Goal: Transaction & Acquisition: Obtain resource

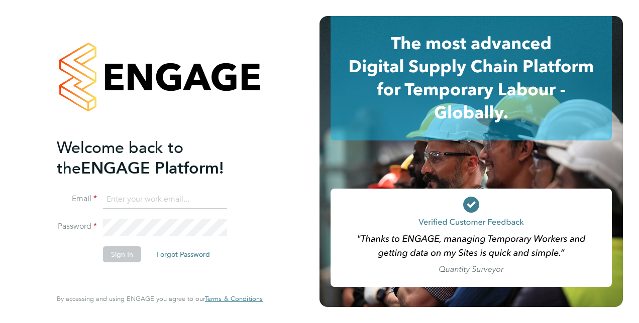
type input "[EMAIL_ADDRESS][PERSON_NAME][DOMAIN_NAME]"
click at [134, 255] on button "Sign In" at bounding box center [122, 254] width 38 height 16
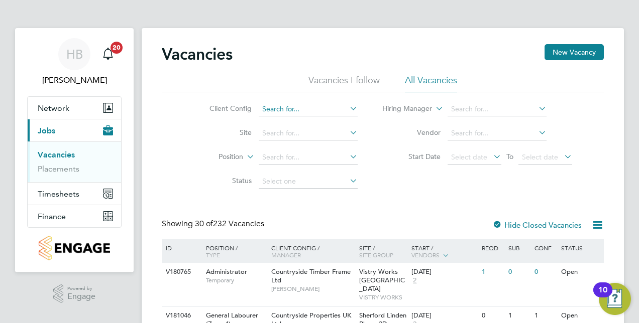
click at [286, 109] on input at bounding box center [308, 109] width 99 height 14
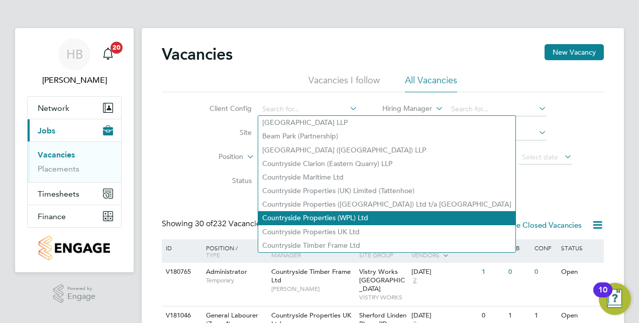
click at [341, 213] on li "Countryside Properties (WPL) Ltd" at bounding box center [386, 218] width 257 height 14
type input "Countryside Properties (WPL) Ltd"
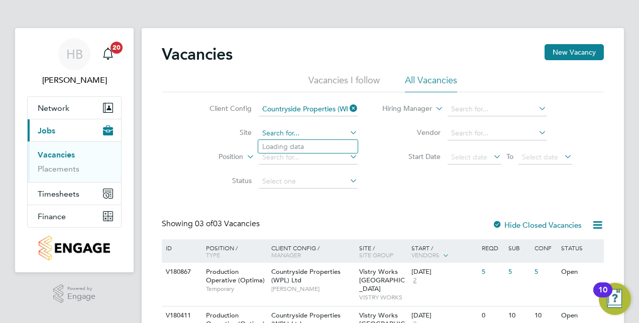
click at [306, 131] on input at bounding box center [308, 134] width 99 height 14
click at [322, 148] on li "Milby Meadows" at bounding box center [320, 147] width 124 height 14
type input "Milby Meadows"
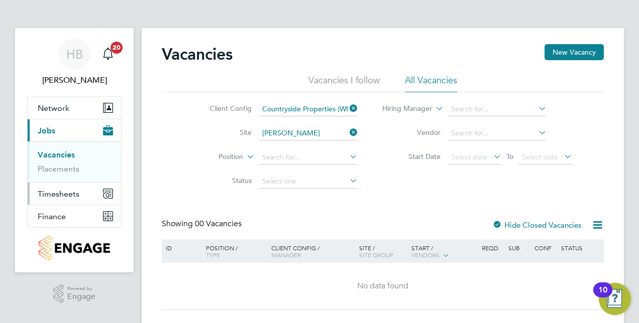
click at [66, 194] on span "Timesheets" at bounding box center [59, 194] width 42 height 10
click at [63, 181] on link "Timesheets" at bounding box center [59, 178] width 42 height 10
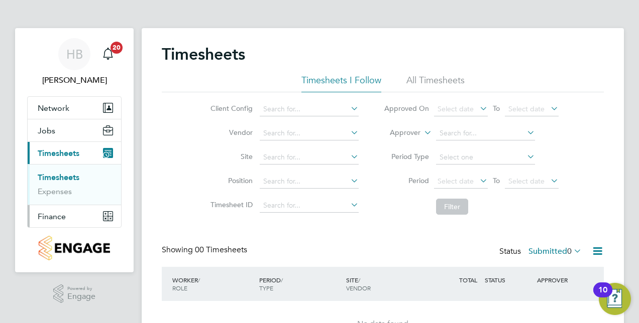
click at [52, 217] on span "Finance" at bounding box center [52, 217] width 28 height 10
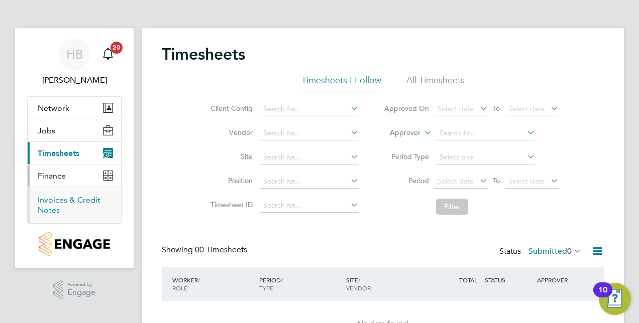
click at [62, 202] on link "Invoices & Credit Notes" at bounding box center [69, 205] width 63 height 20
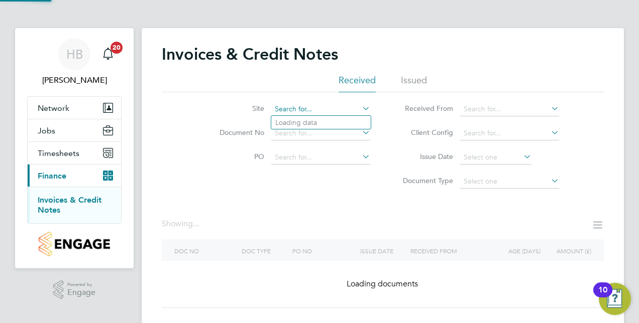
click at [307, 104] on input at bounding box center [320, 109] width 99 height 14
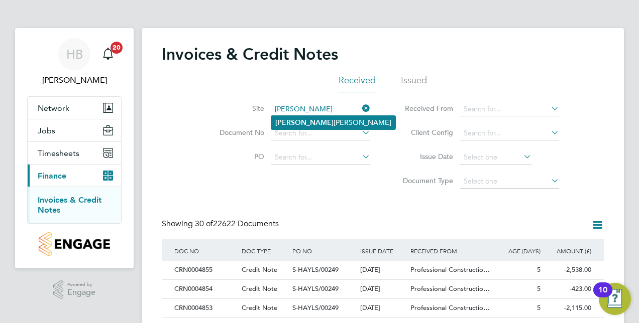
click at [316, 118] on li "Milby Meadows" at bounding box center [333, 123] width 124 height 14
type input "Milby Meadows"
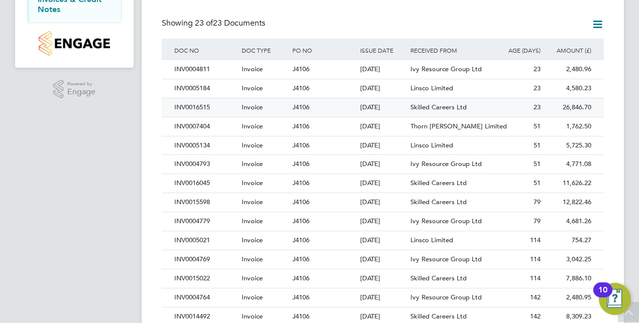
click at [198, 103] on div "INV0016515" at bounding box center [205, 107] width 67 height 19
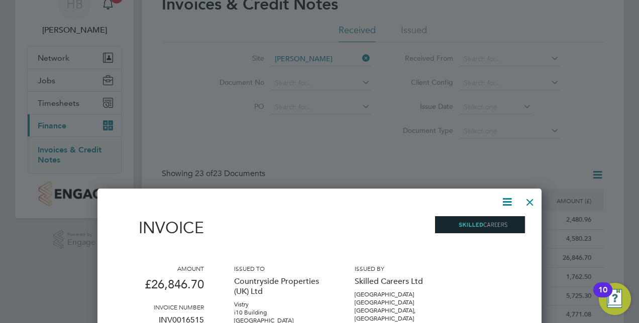
click at [534, 201] on div at bounding box center [530, 200] width 18 height 18
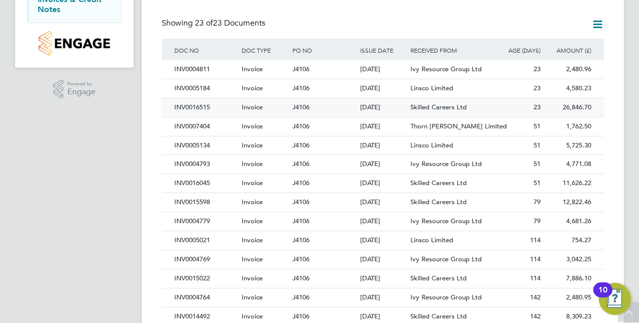
click at [181, 105] on div "INV0016515" at bounding box center [205, 107] width 67 height 19
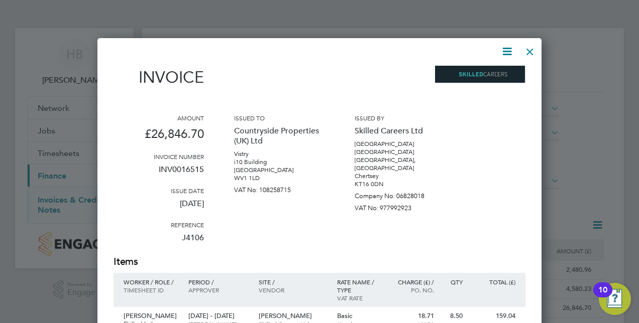
click at [509, 50] on icon at bounding box center [506, 51] width 13 height 13
click at [497, 73] on li "Download Invoice" at bounding box center [476, 75] width 69 height 14
click at [595, 106] on div at bounding box center [319, 161] width 639 height 323
click at [529, 53] on div at bounding box center [530, 49] width 18 height 18
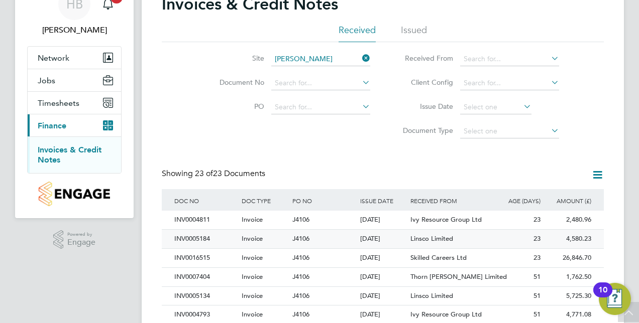
click at [210, 239] on div "INV0005184" at bounding box center [205, 239] width 67 height 19
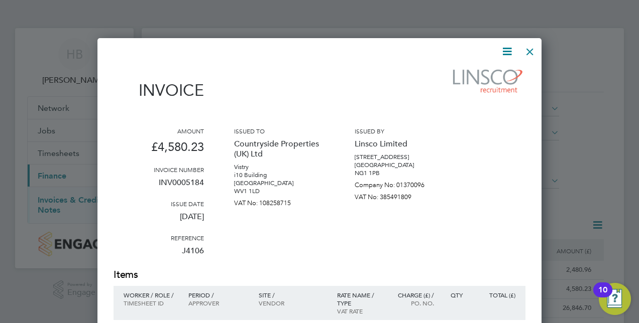
click at [505, 55] on icon at bounding box center [506, 51] width 13 height 13
click at [479, 72] on li "Download Invoice" at bounding box center [476, 75] width 69 height 14
click at [583, 62] on div at bounding box center [319, 161] width 639 height 323
click at [530, 51] on div at bounding box center [530, 49] width 18 height 18
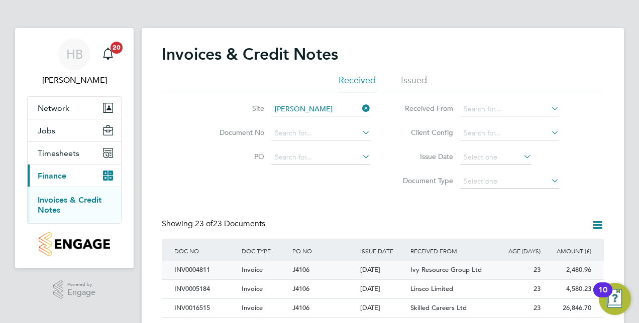
click at [203, 270] on div "INV0004811" at bounding box center [205, 270] width 67 height 19
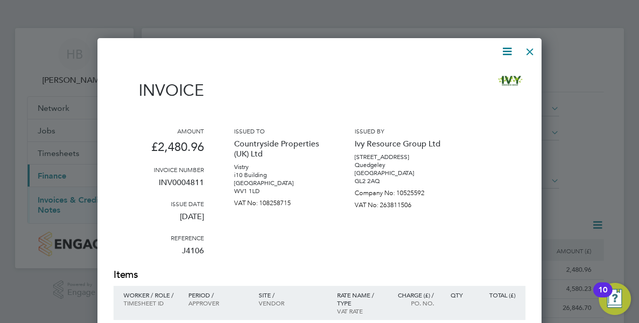
click at [512, 48] on icon at bounding box center [506, 51] width 13 height 13
click at [486, 73] on li "Download Invoice" at bounding box center [476, 75] width 69 height 14
click at [582, 81] on div at bounding box center [319, 161] width 639 height 323
